Goal: Entertainment & Leisure: Consume media (video, audio)

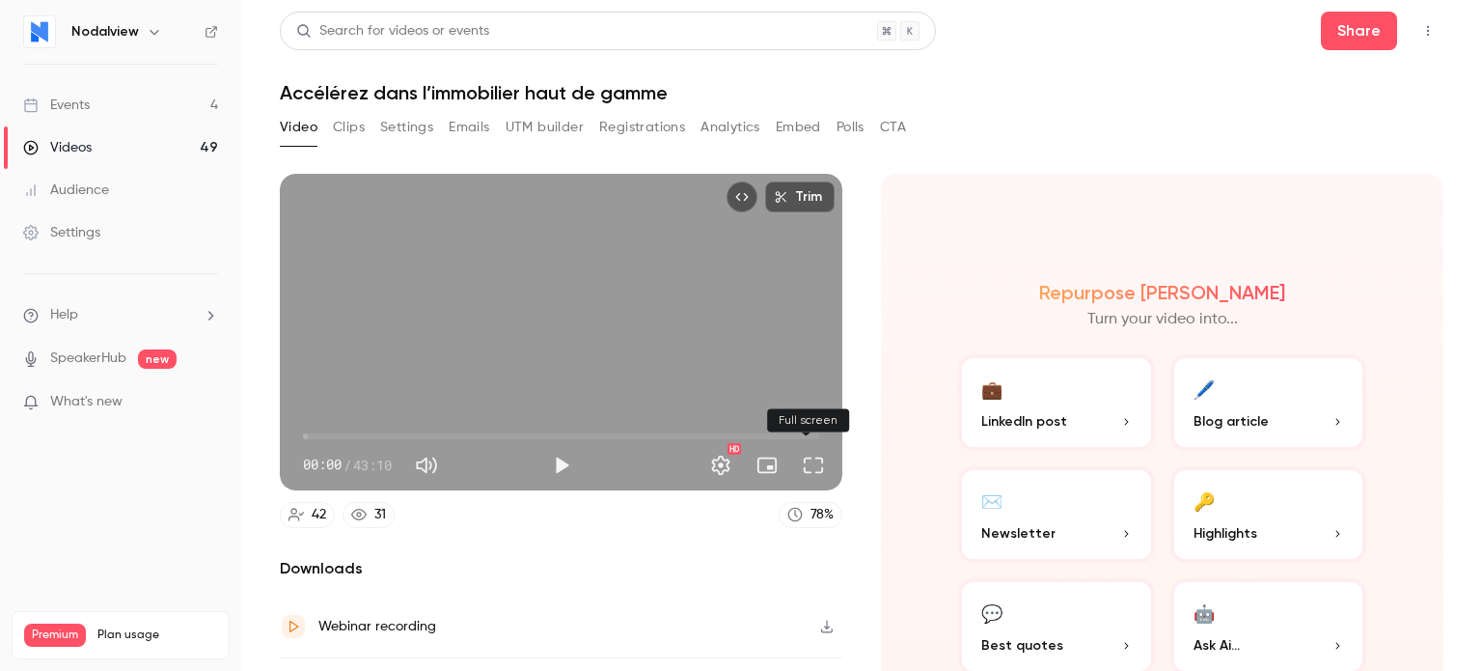
click at [807, 458] on button "Full screen" at bounding box center [813, 465] width 39 height 39
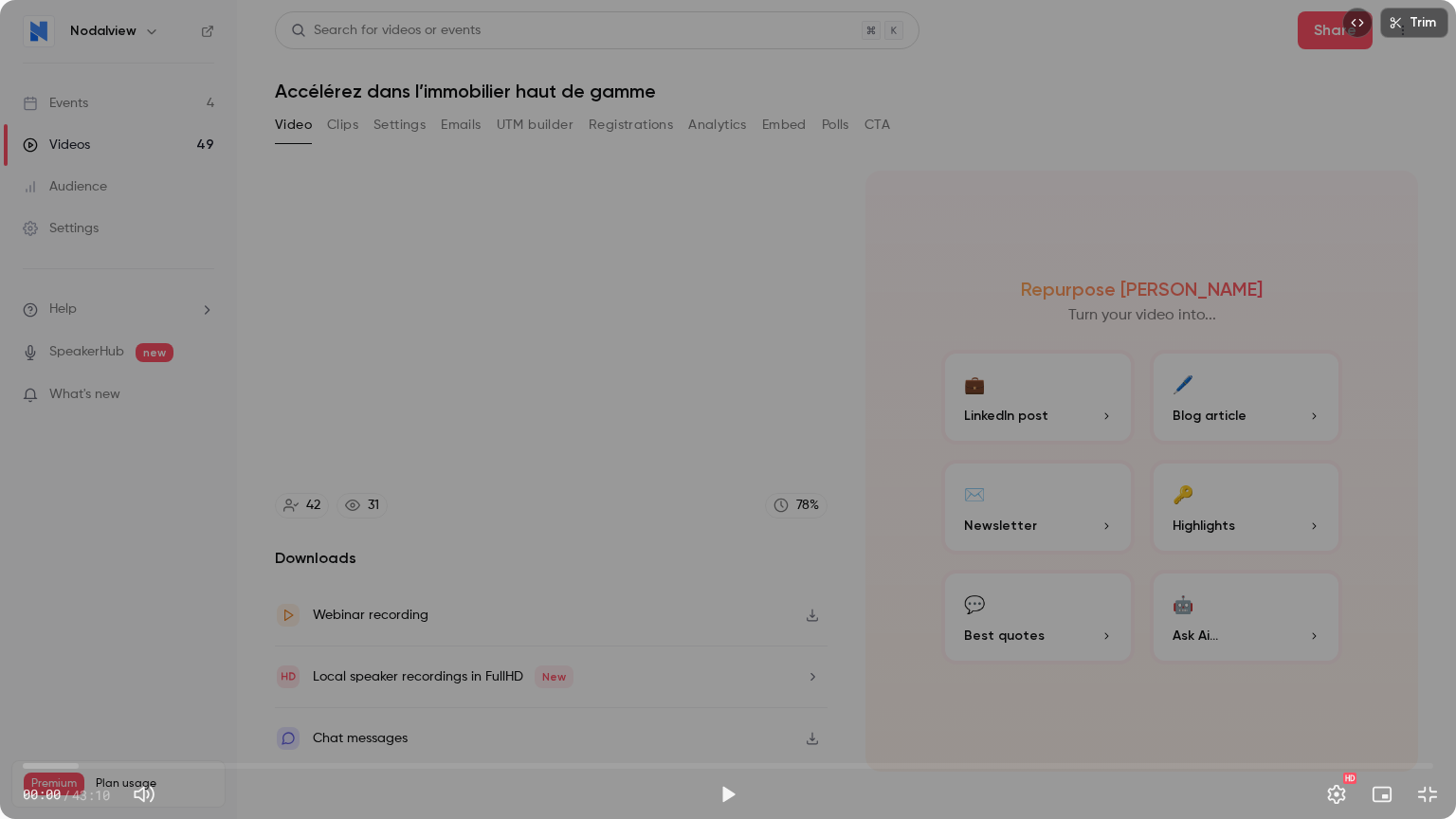
click at [981, 417] on div "Trim 00:00 00:00 / 43:10 HD" at bounding box center [728, 410] width 1456 height 819
click at [84, 658] on span "00:10" at bounding box center [728, 765] width 1411 height 30
click at [53, 658] on span "01:55" at bounding box center [728, 765] width 1411 height 30
click at [57, 658] on span "00:56" at bounding box center [54, 766] width 6 height 6
click at [69, 658] on span "01:06" at bounding box center [728, 765] width 1411 height 30
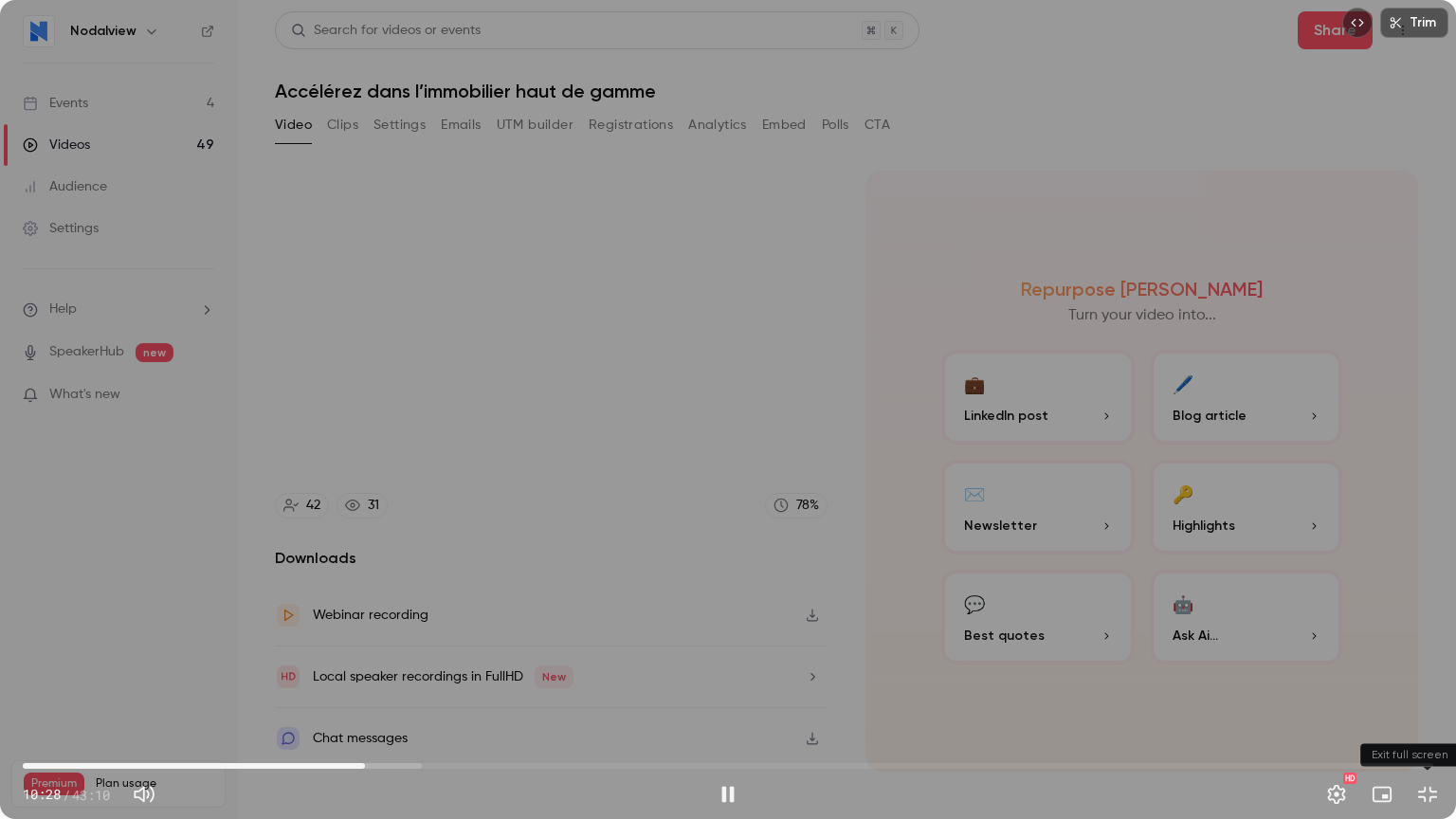
click at [1431, 658] on button "Exit full screen" at bounding box center [1428, 793] width 38 height 38
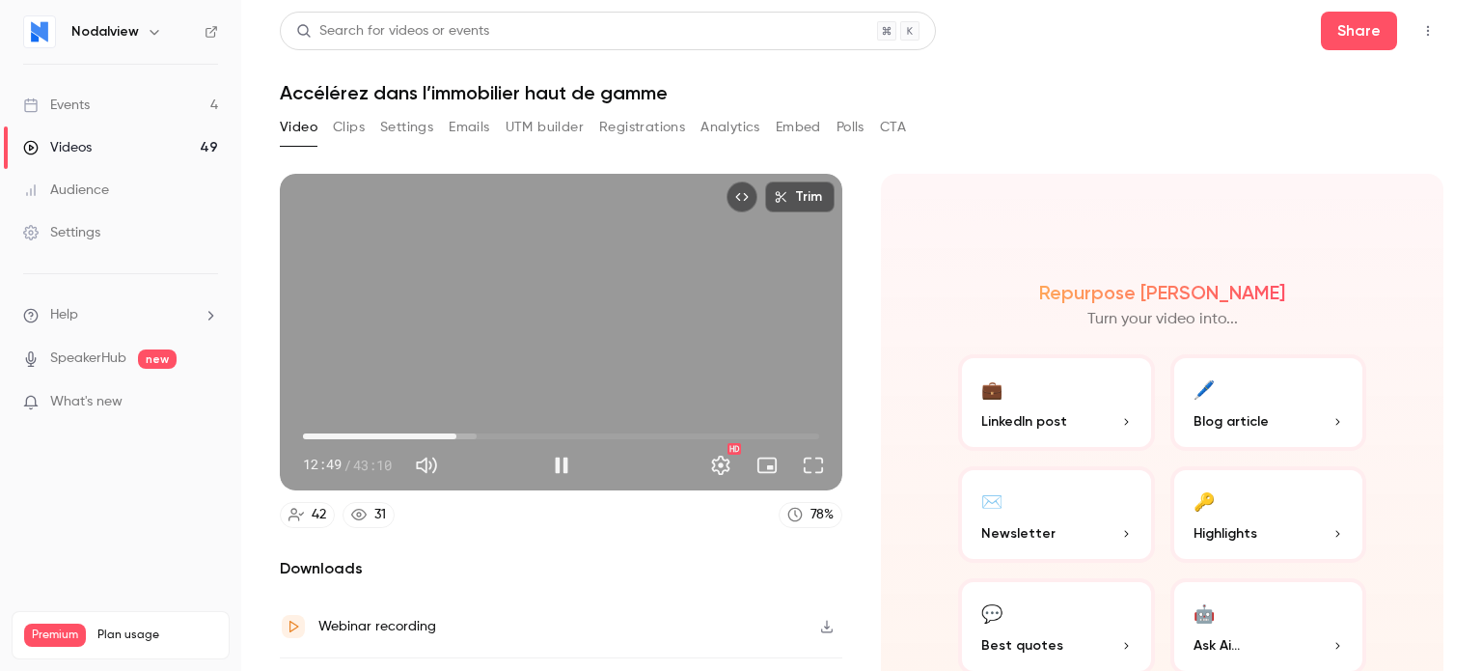
drag, startPoint x: 430, startPoint y: 430, endPoint x: 440, endPoint y: 441, distance: 14.3
click at [435, 434] on span "12:49" at bounding box center [561, 436] width 516 height 31
click at [443, 431] on span "12:49" at bounding box center [561, 436] width 516 height 31
click at [806, 454] on button "Full screen" at bounding box center [813, 465] width 39 height 39
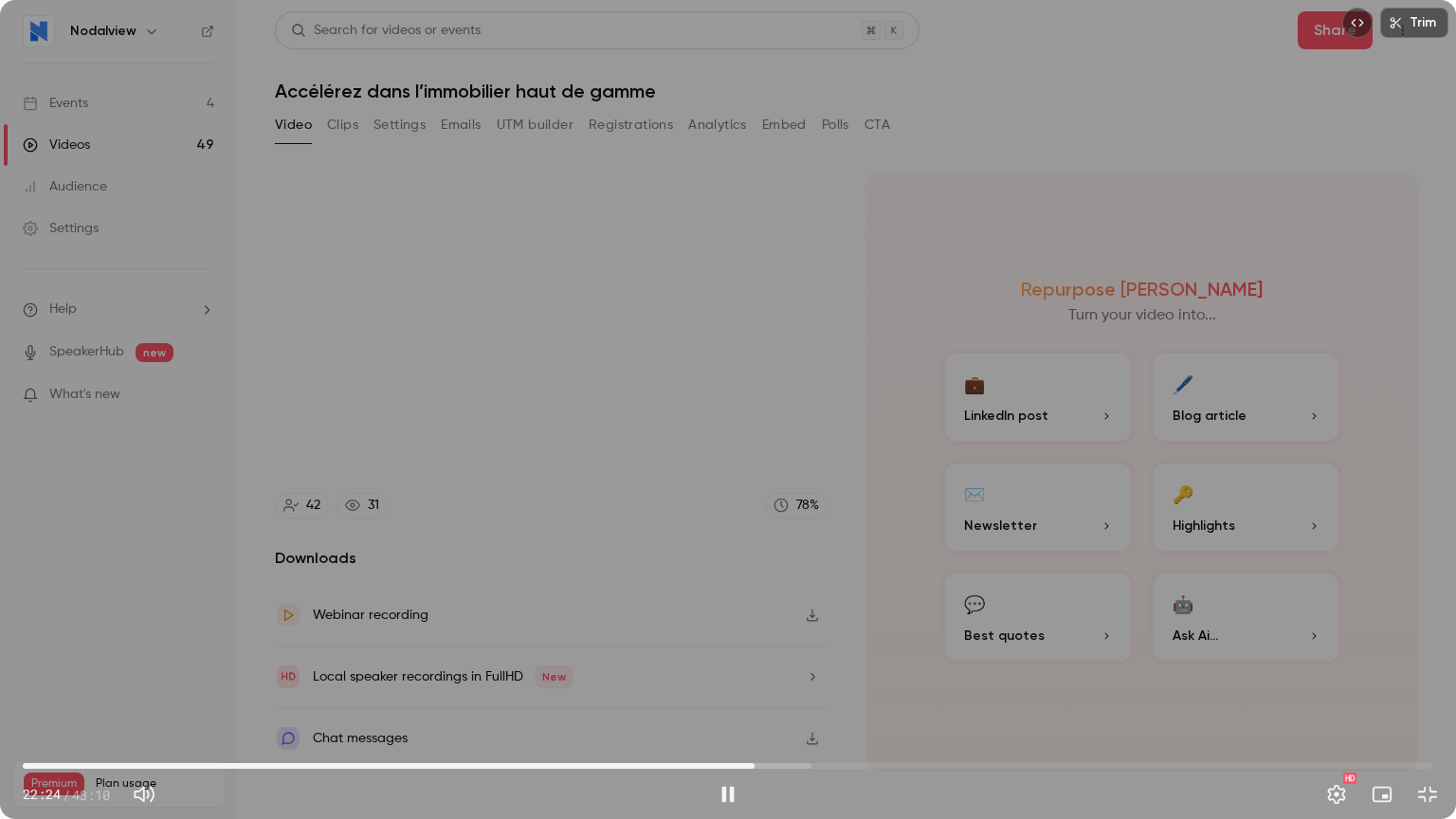
click at [728, 374] on div "Trim 22:24 22:24 / 43:10 HD" at bounding box center [728, 410] width 1456 height 819
click at [793, 463] on div "Trim 22:24 22:24 / 43:10 HD" at bounding box center [728, 410] width 1456 height 819
click at [1428, 658] on button "Exit full screen" at bounding box center [1428, 793] width 38 height 38
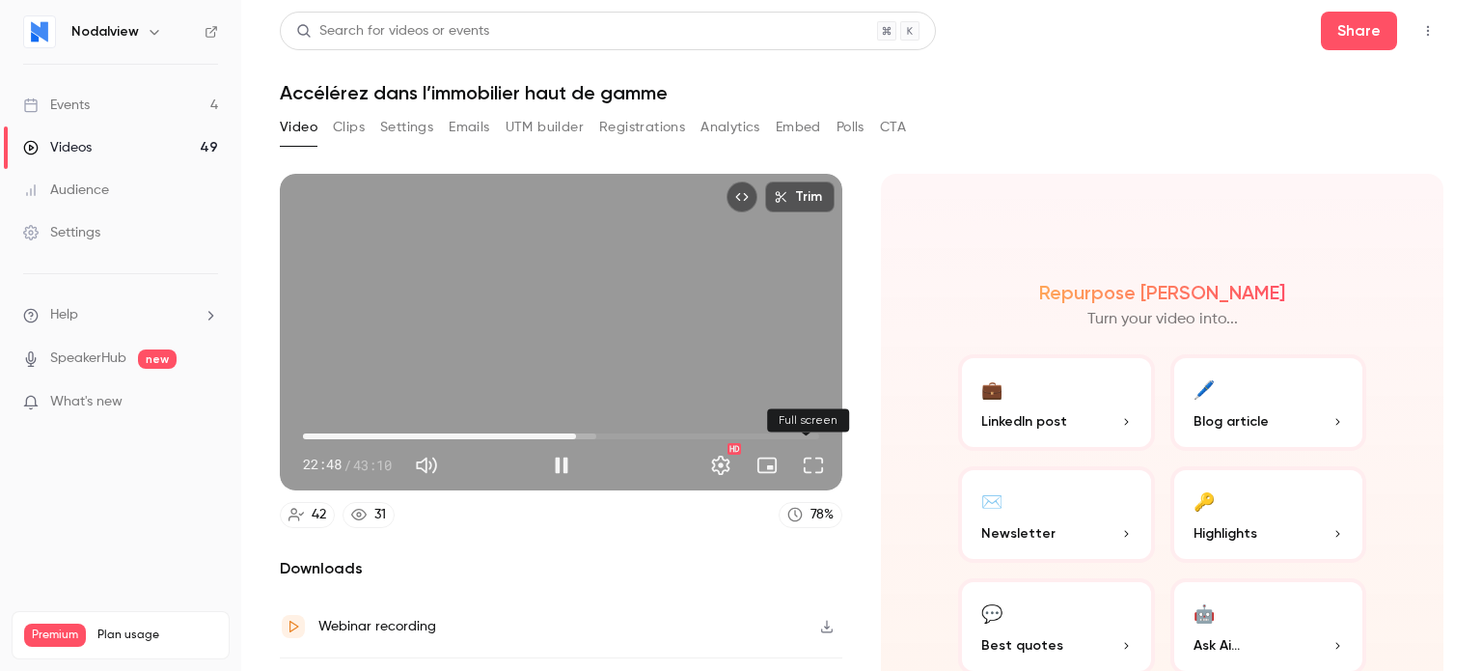
click at [794, 459] on button "Full screen" at bounding box center [813, 465] width 39 height 39
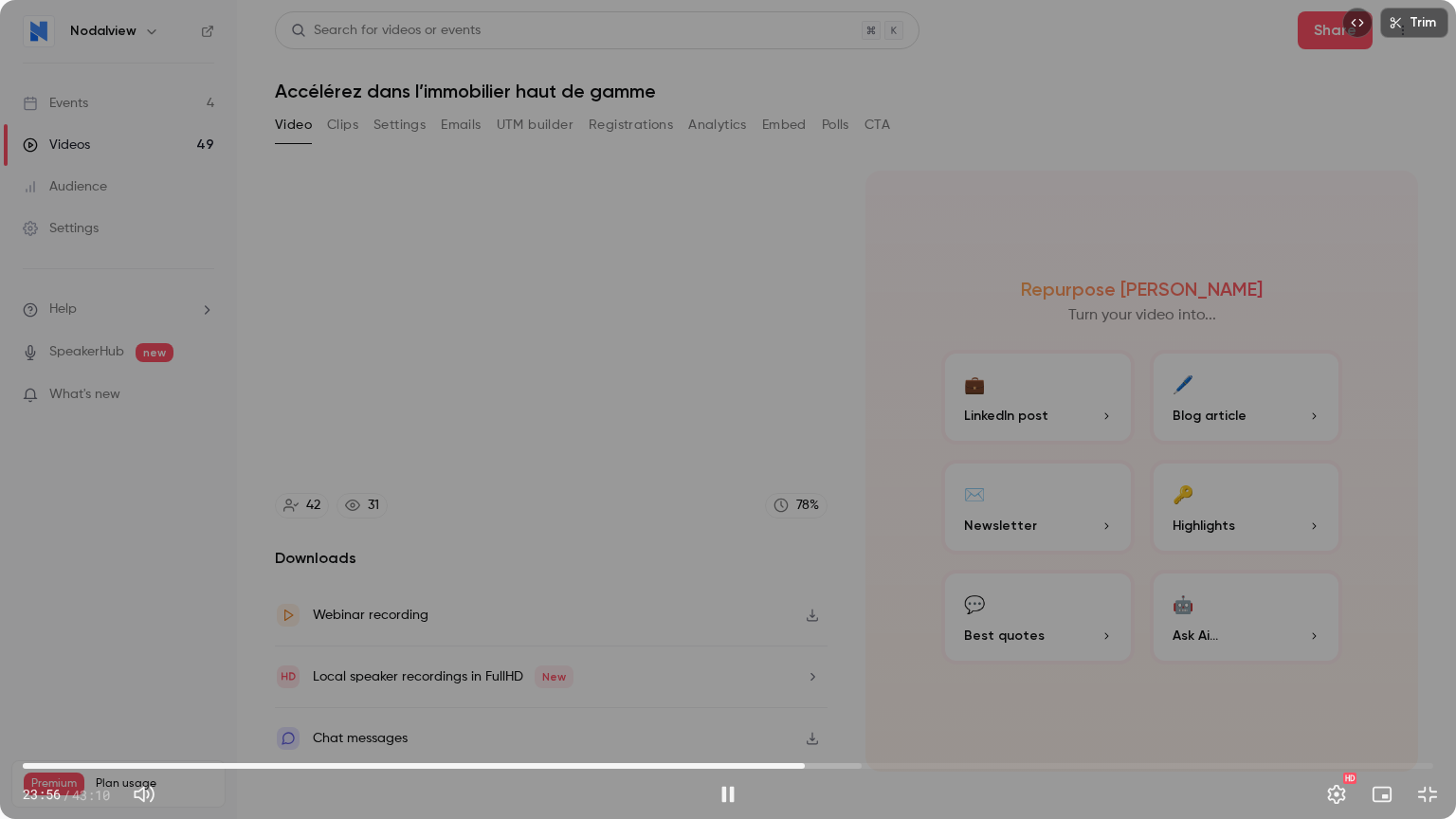
click at [789, 387] on div "Trim 23:56 23:56 / 43:10 HD" at bounding box center [728, 410] width 1456 height 819
click at [1437, 658] on button "Exit full screen" at bounding box center [1428, 793] width 38 height 38
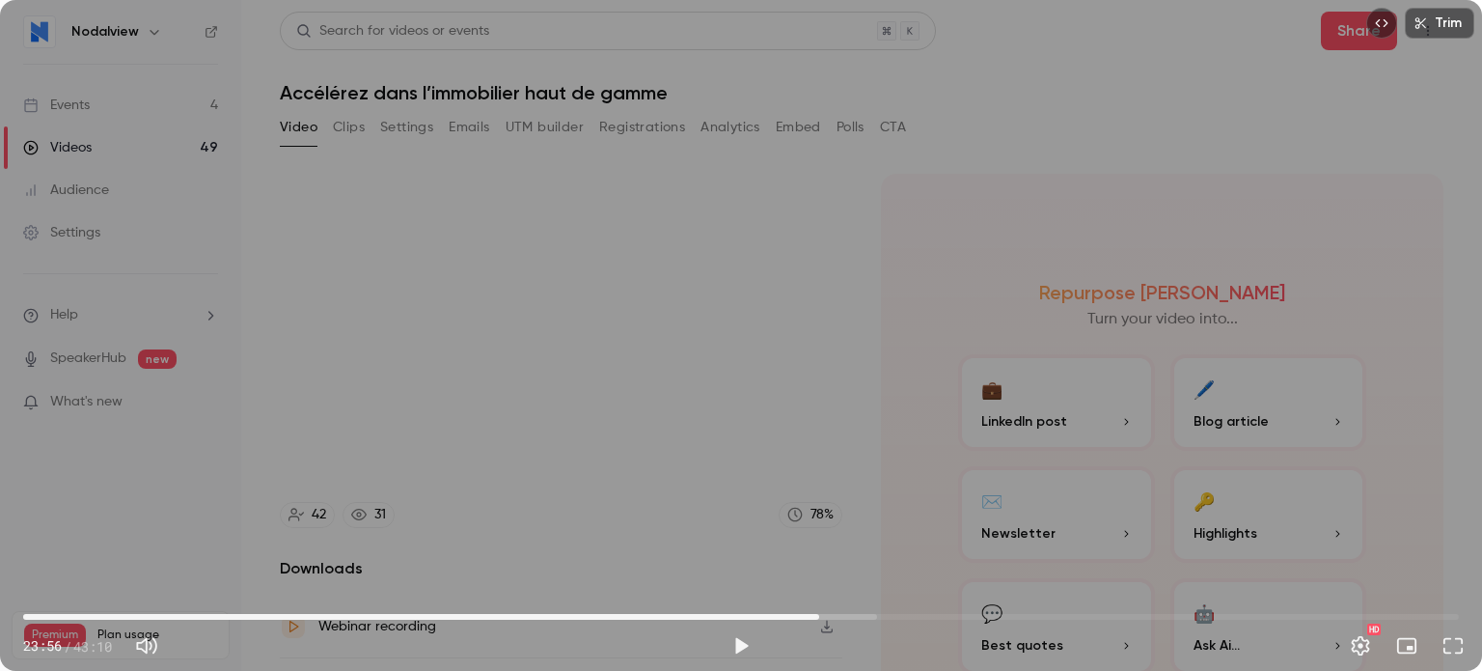
type input "******"
